Goal: Complete application form

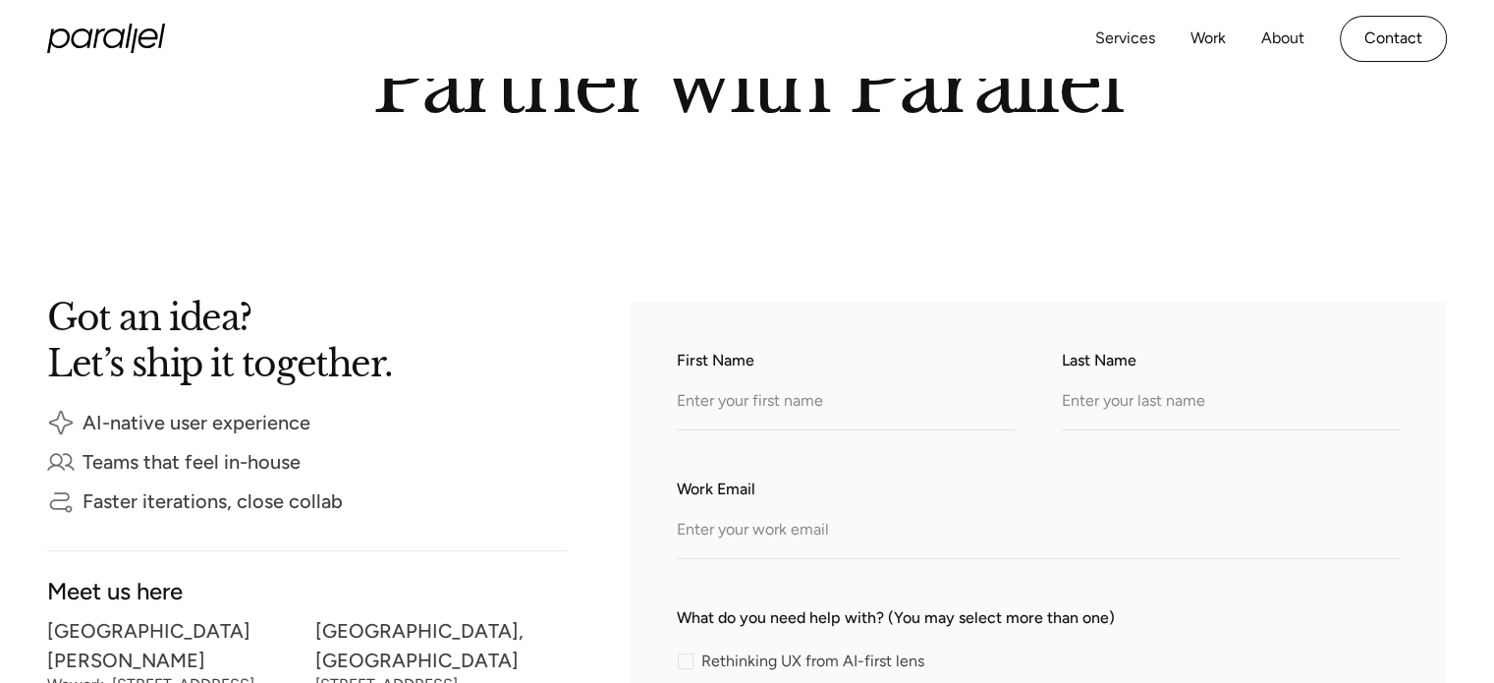
scroll to position [295, 0]
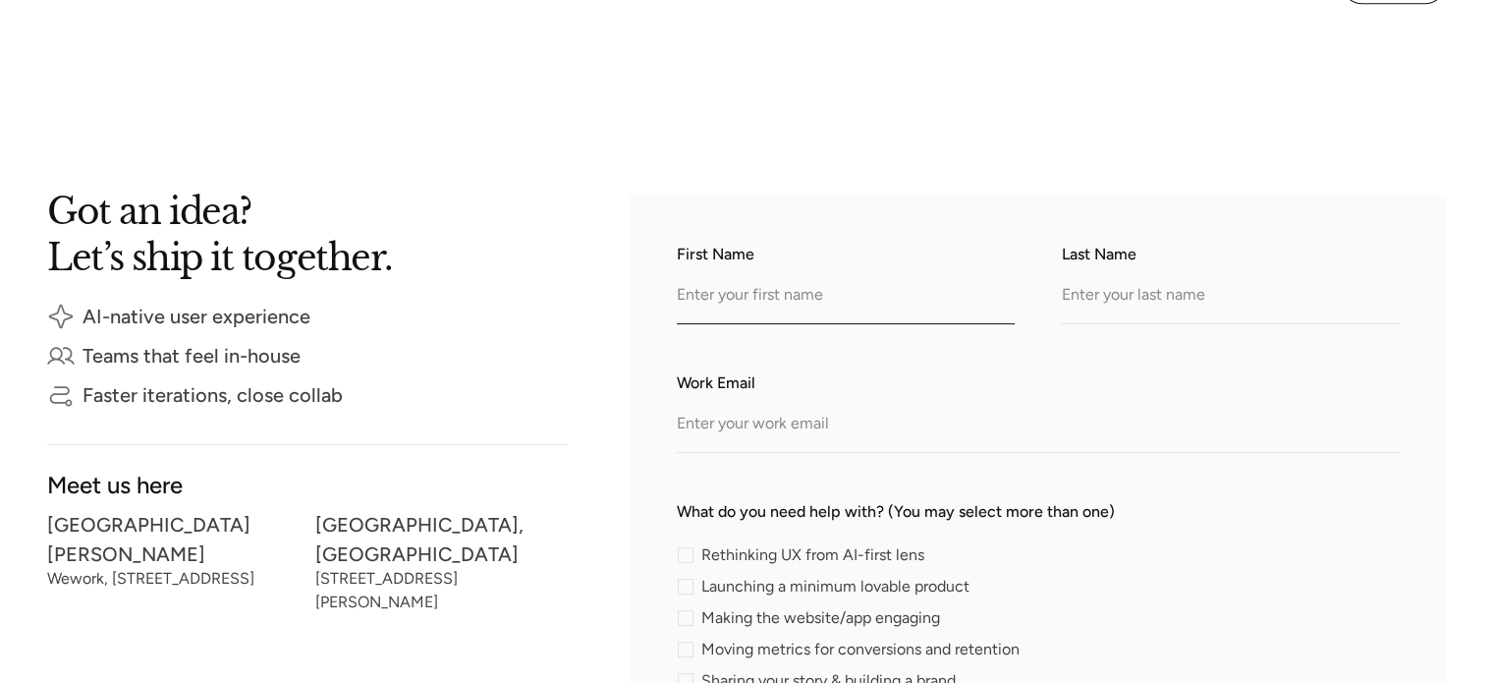
click at [871, 300] on input "First Name" at bounding box center [846, 297] width 338 height 54
type input "[PERSON_NAME]"
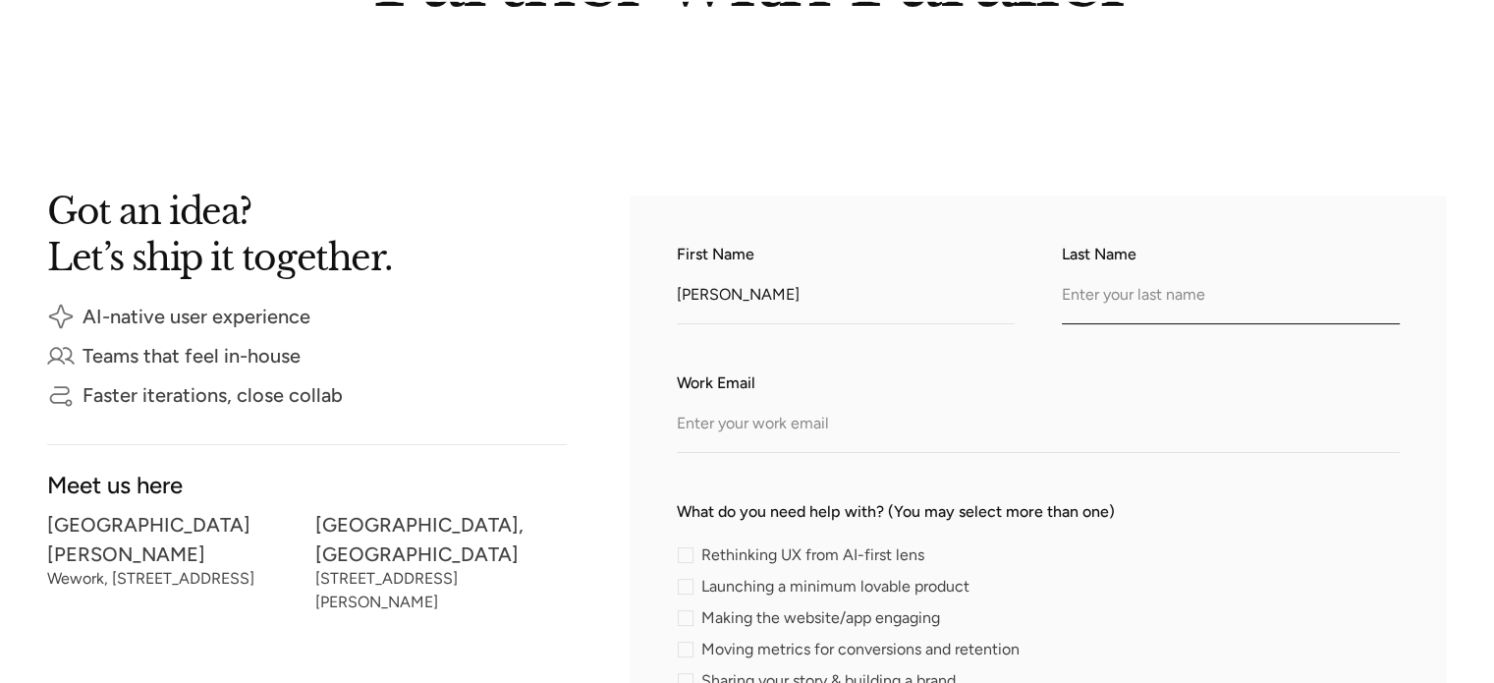
type input "[PERSON_NAME]"
type input "[EMAIL_ADDRESS][DOMAIN_NAME]"
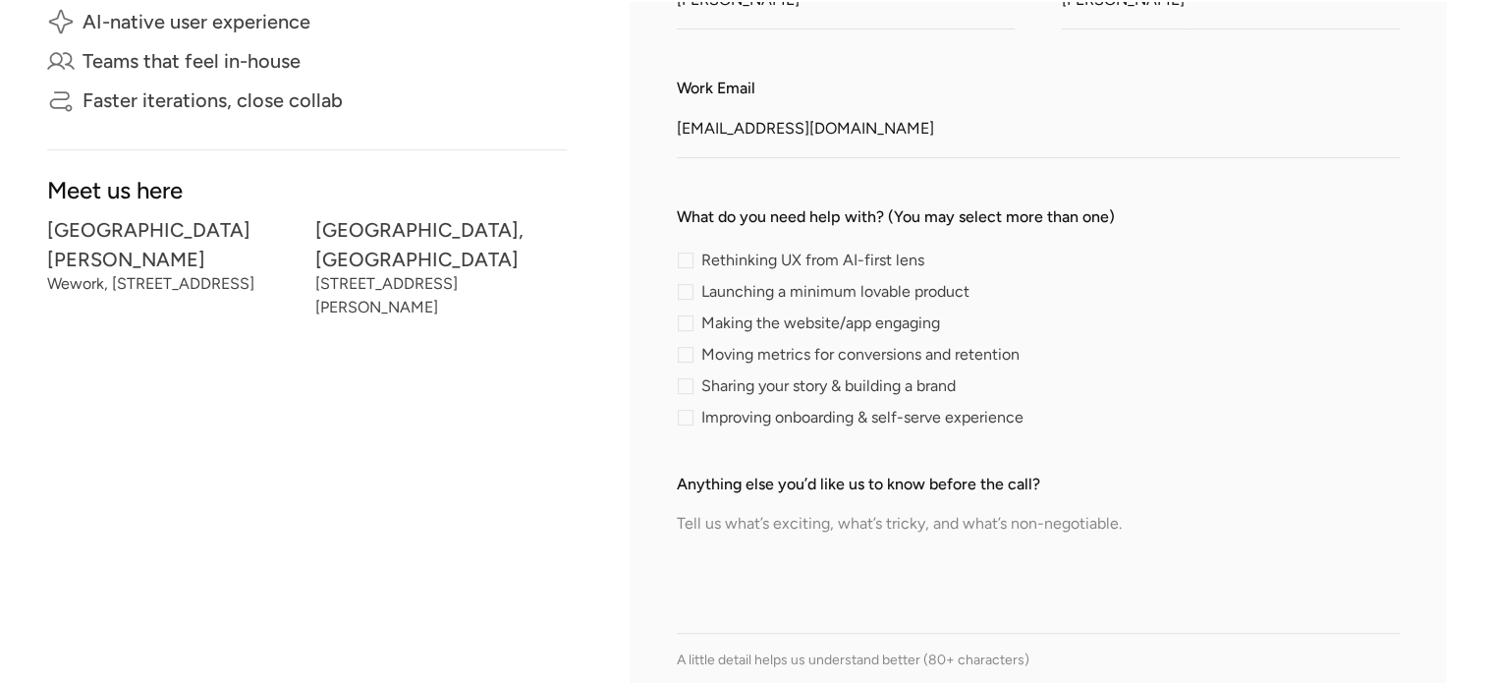
click at [693, 415] on label "Improving onboarding & self-serve experience" at bounding box center [854, 418] width 355 height 16
click at [689, 415] on input "Improving onboarding & self-serve experience" at bounding box center [683, 417] width 13 height 13
checkbox input "true"
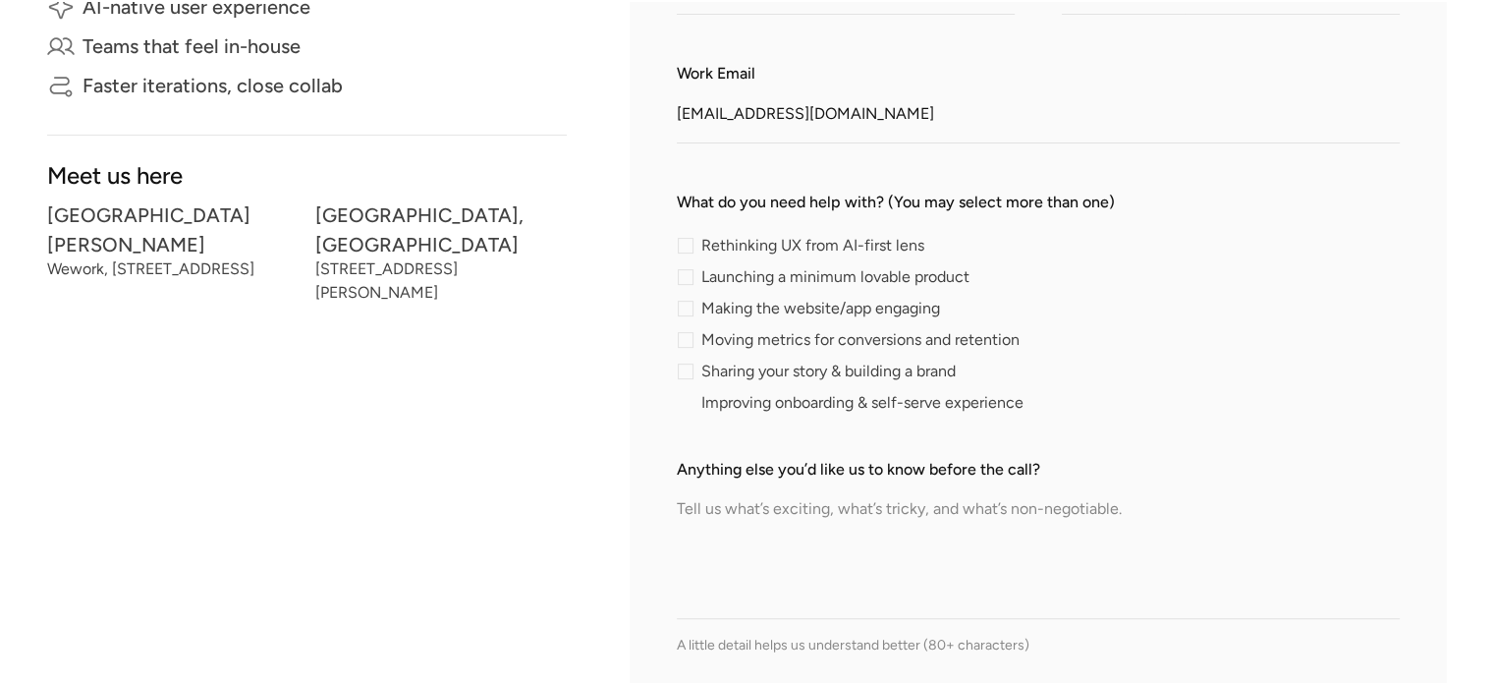
scroll to position [884, 0]
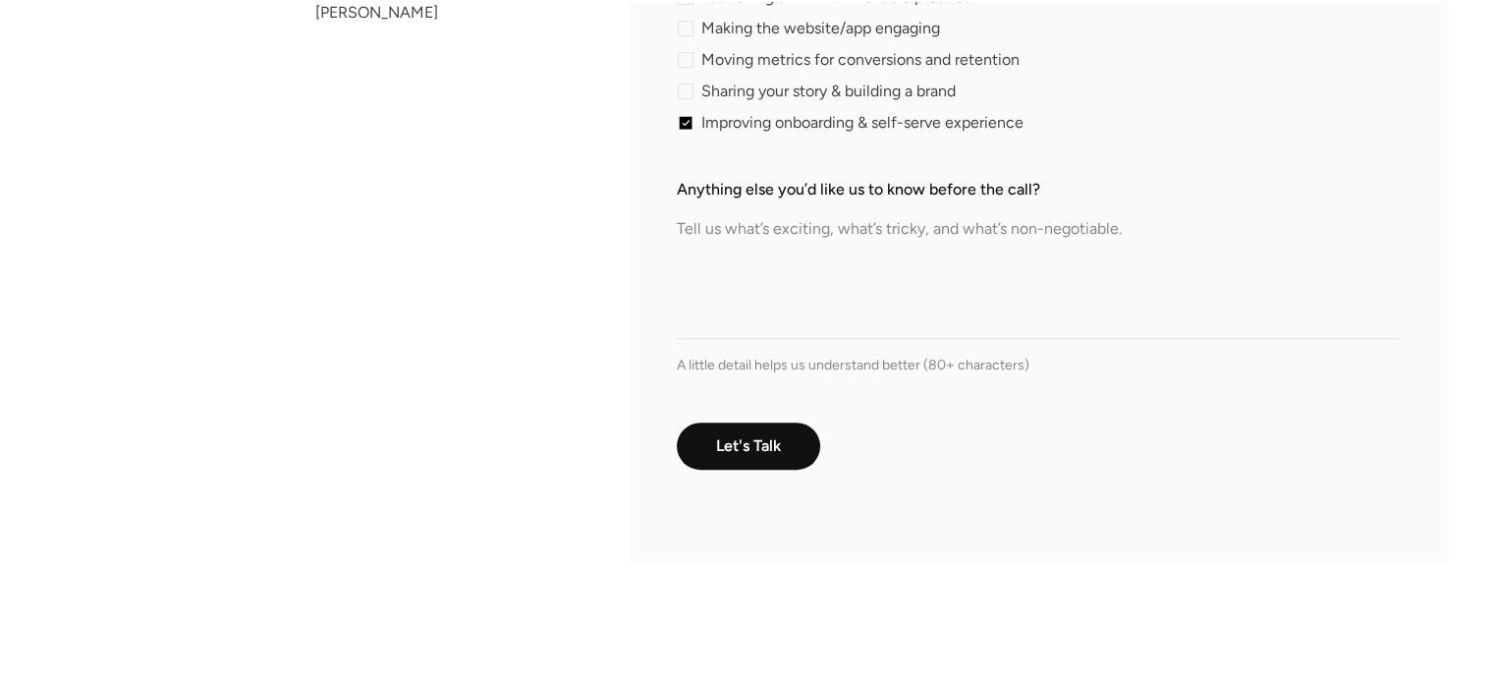
click at [781, 268] on textarea "Anything else you’d like us to know before the call?" at bounding box center [1038, 270] width 723 height 138
paste textarea "Hi there, Rainy days and unexpected weather can turn any household upside down …"
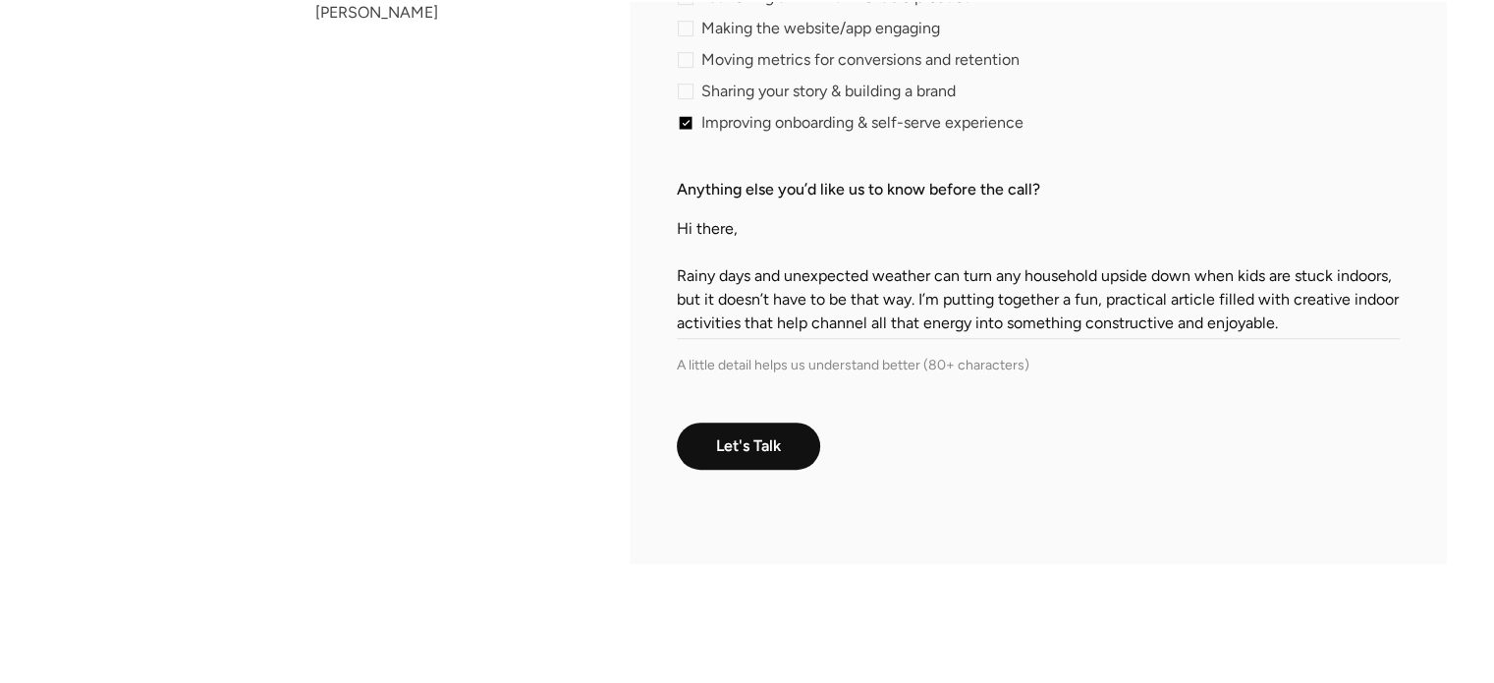
scroll to position [396, 0]
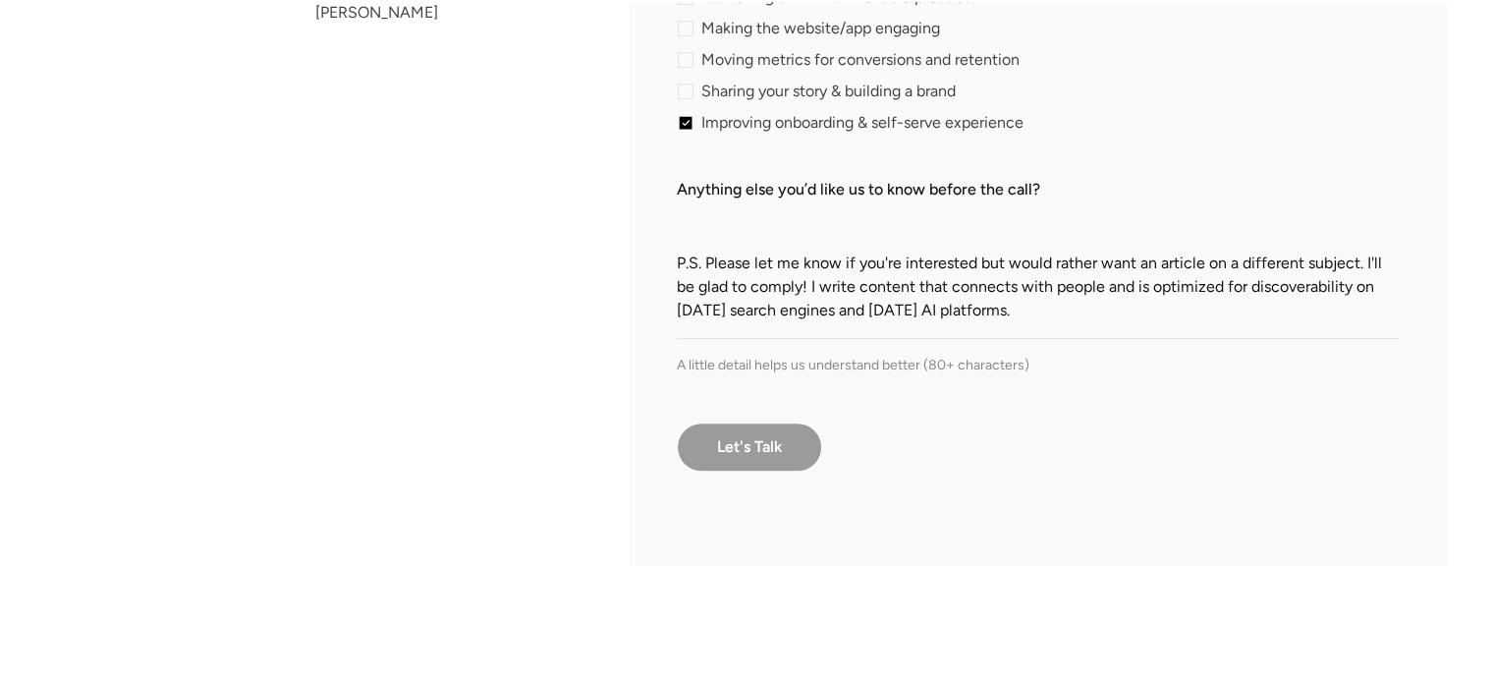
type textarea "Hi there, Rainy days and unexpected weather can turn any household upside down …"
drag, startPoint x: 750, startPoint y: 436, endPoint x: 762, endPoint y: 382, distance: 55.3
click at [756, 434] on input "Let's Talk" at bounding box center [748, 445] width 143 height 47
type input "Please wait..."
